Goal: Navigation & Orientation: Go to known website

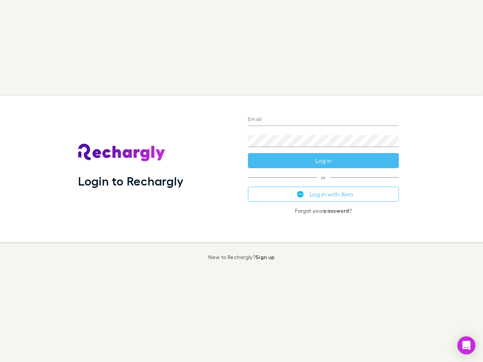
click at [242, 181] on div "Login to Rechargly" at bounding box center [157, 169] width 170 height 146
click at [324, 120] on input "Email" at bounding box center [323, 120] width 151 height 12
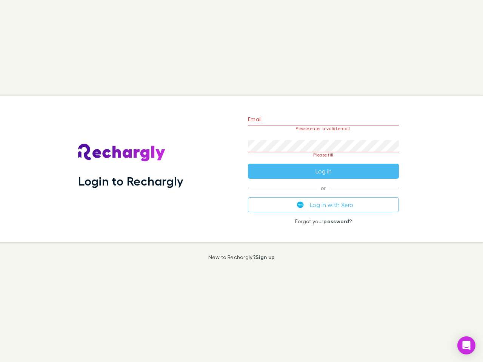
click at [324, 161] on form "Email Please enter a valid email. Password Please fill Log in" at bounding box center [323, 143] width 151 height 71
click at [324, 194] on div "Email Please enter a valid email. Password Please fill Log in or Log in with Xe…" at bounding box center [323, 169] width 163 height 146
click at [467, 346] on icon "Open Intercom Messenger" at bounding box center [467, 345] width 8 height 9
